Goal: Entertainment & Leisure: Consume media (video, audio)

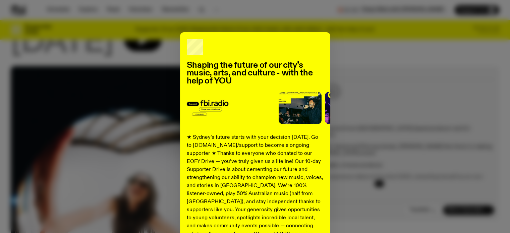
scroll to position [84, 0]
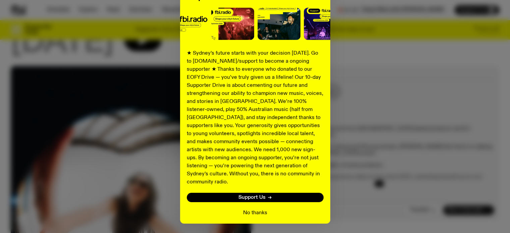
click at [246, 209] on button "No thanks" at bounding box center [255, 213] width 24 height 8
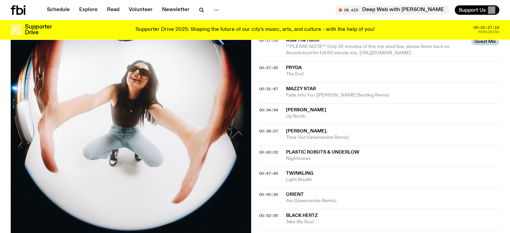
scroll to position [218, 0]
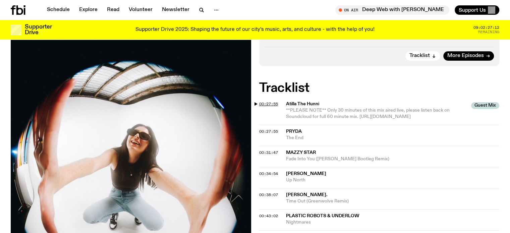
click at [270, 106] on span "00:27:55" at bounding box center [268, 103] width 19 height 5
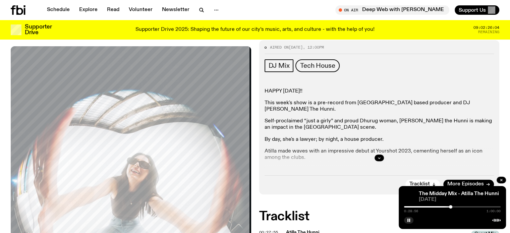
scroll to position [91, 0]
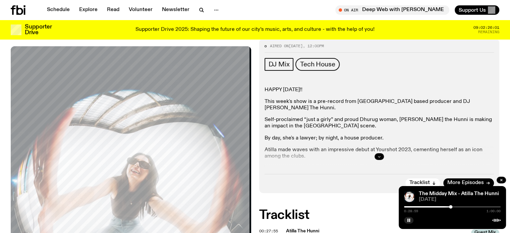
click at [376, 156] on button "button" at bounding box center [379, 156] width 9 height 7
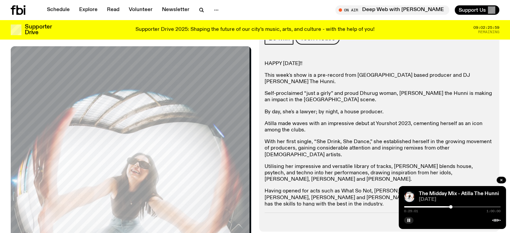
scroll to position [118, 0]
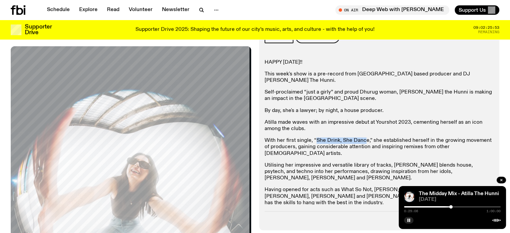
drag, startPoint x: 314, startPoint y: 134, endPoint x: 365, endPoint y: 137, distance: 50.4
click at [365, 138] on p "With her first single, “She Drink, She Dance,” she established herself in the g…" at bounding box center [380, 147] width 230 height 19
drag, startPoint x: 365, startPoint y: 134, endPoint x: 315, endPoint y: 134, distance: 50.7
click at [315, 138] on p "With her first single, “She Drink, She Dance,” she established herself in the g…" at bounding box center [380, 147] width 230 height 19
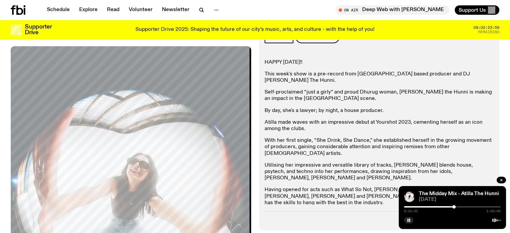
click at [276, 212] on link "Soundcloud" at bounding box center [279, 214] width 29 height 5
click at [408, 220] on rect "button" at bounding box center [408, 220] width 1 height 3
